Goal: Transaction & Acquisition: Purchase product/service

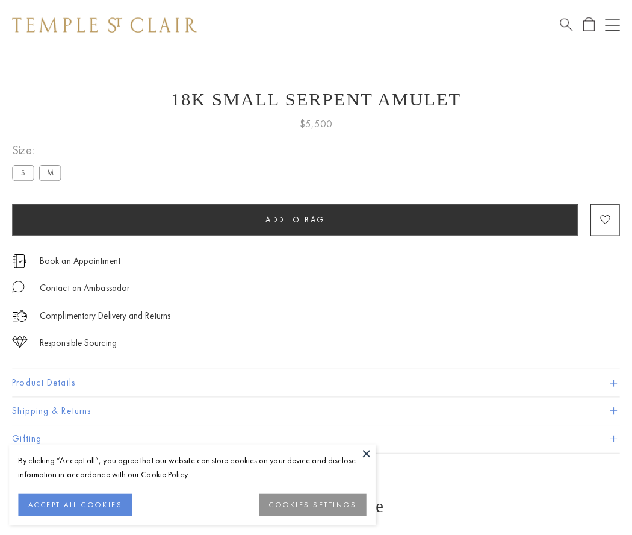
scroll to position [48, 0]
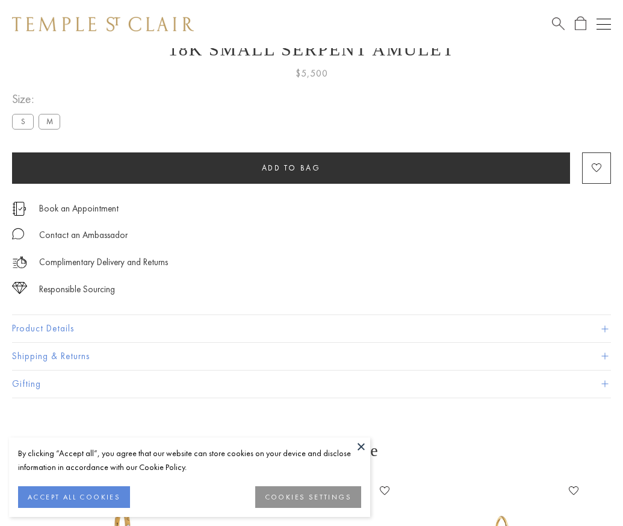
click at [291, 167] on span "Add to bag" at bounding box center [291, 168] width 59 height 10
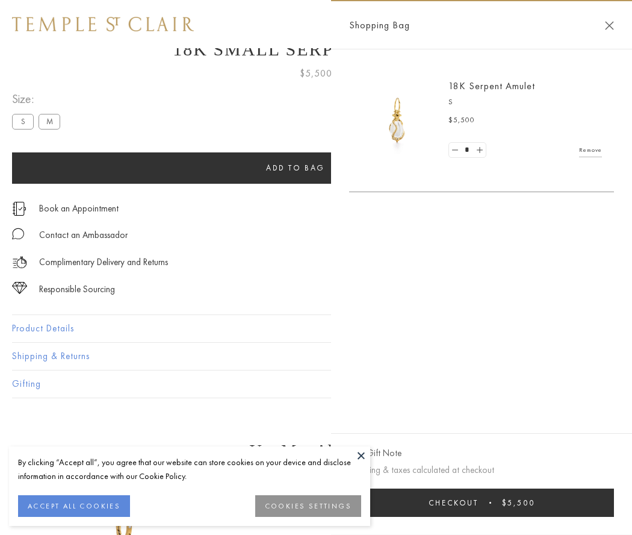
click at [482, 502] on button "Checkout $5,500" at bounding box center [481, 502] width 265 height 28
